Goal: Check status

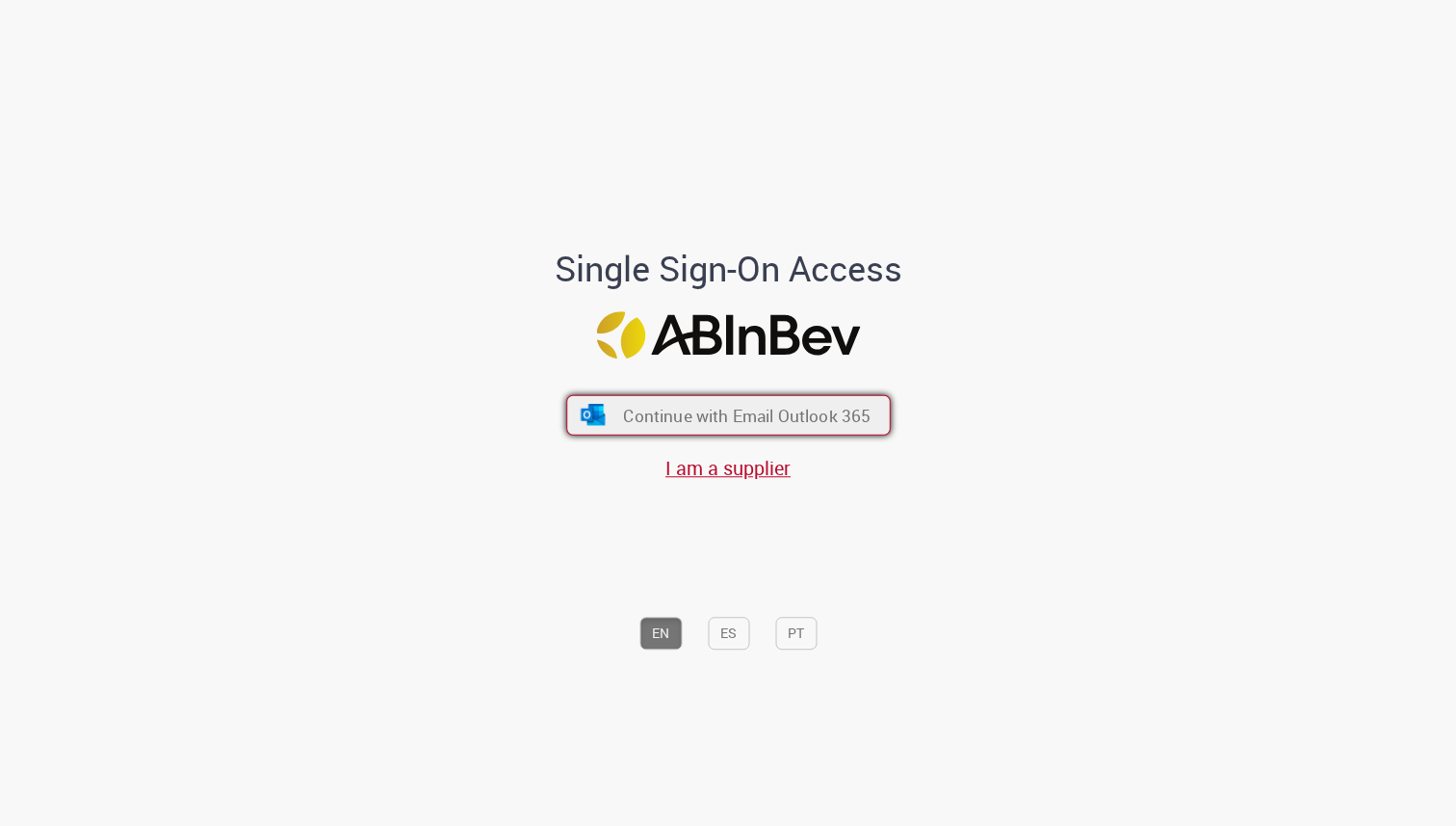
click at [767, 416] on span "Continue with Email Outlook 365" at bounding box center [746, 414] width 247 height 22
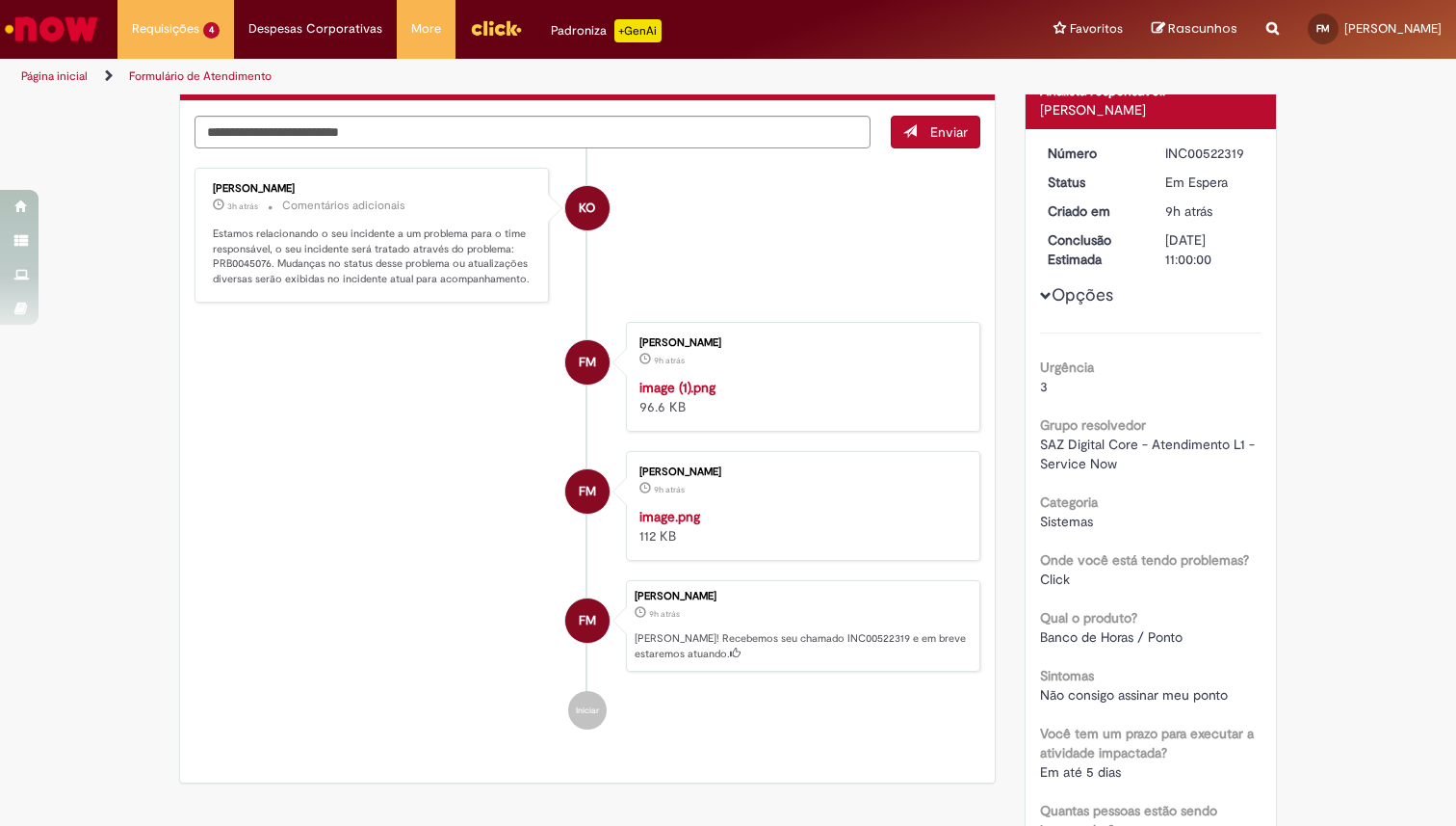
scroll to position [207, 0]
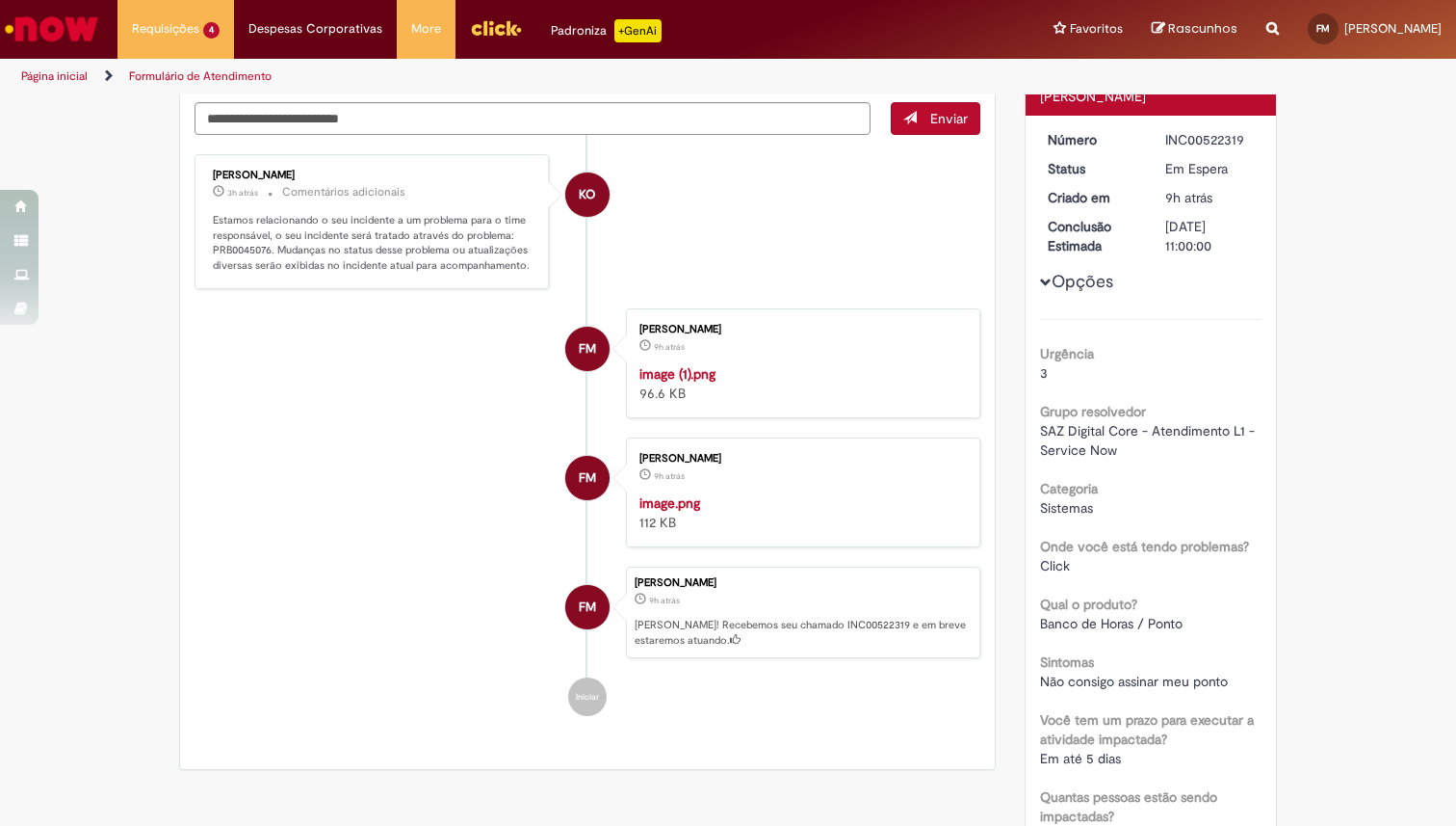
click at [228, 239] on p "Estamos relacionando o seu incidente a um problema para o time responsável, o s…" at bounding box center [373, 243] width 321 height 61
click at [240, 248] on p "Estamos relacionando o seu incidente a um problema para o time responsável, o s…" at bounding box center [373, 243] width 321 height 61
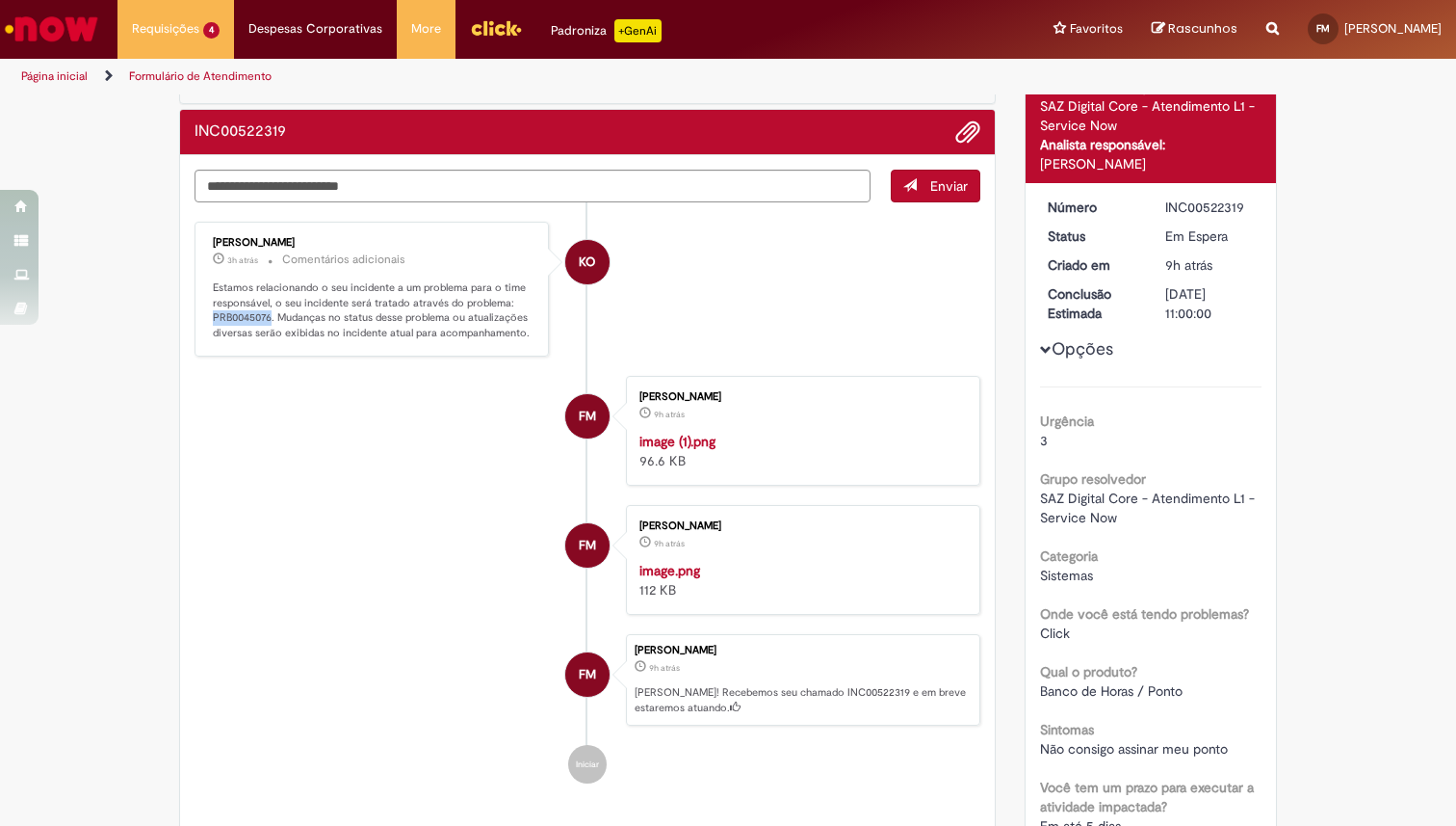
scroll to position [0, 0]
